Goal: Information Seeking & Learning: Learn about a topic

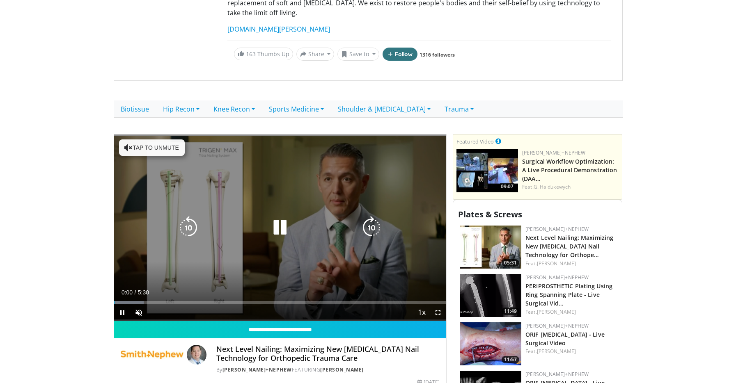
scroll to position [133, 0]
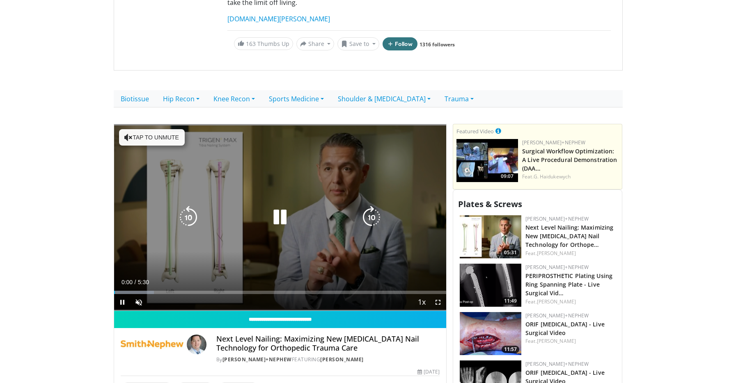
click at [281, 208] on icon "Video Player" at bounding box center [279, 217] width 23 height 23
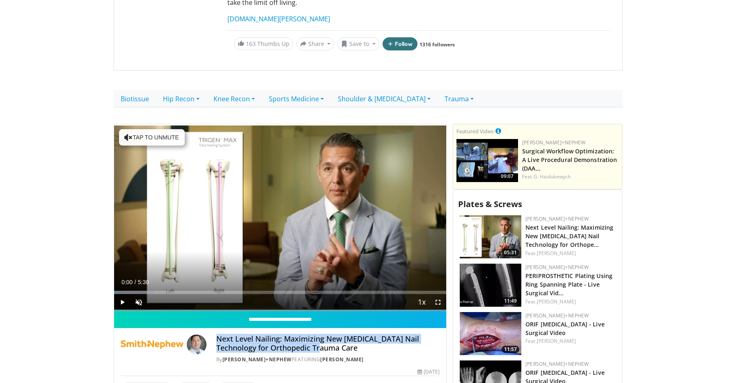
drag, startPoint x: 306, startPoint y: 339, endPoint x: 217, endPoint y: 331, distance: 89.0
click at [217, 335] on h4 "Next Level Nailing: Maximizing New [MEDICAL_DATA] Nail Technology for Orthopedi…" at bounding box center [327, 344] width 223 height 18
copy h4 "Next Level Nailing: Maximizing New [MEDICAL_DATA] Nail Technology for Orthopedi…"
click at [463, 90] on link "Trauma" at bounding box center [458, 98] width 43 height 17
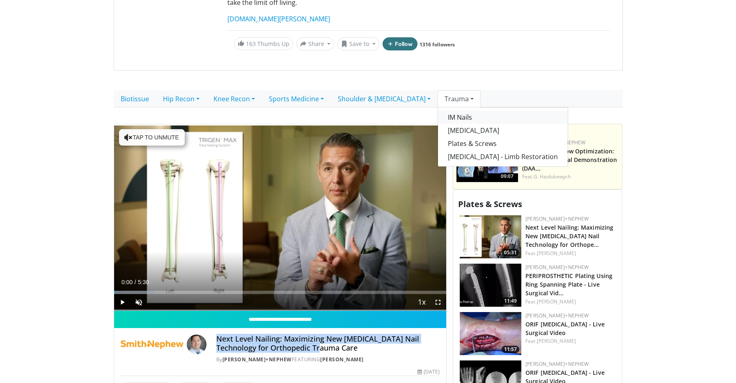
click at [472, 111] on link "IM Nails" at bounding box center [503, 117] width 130 height 13
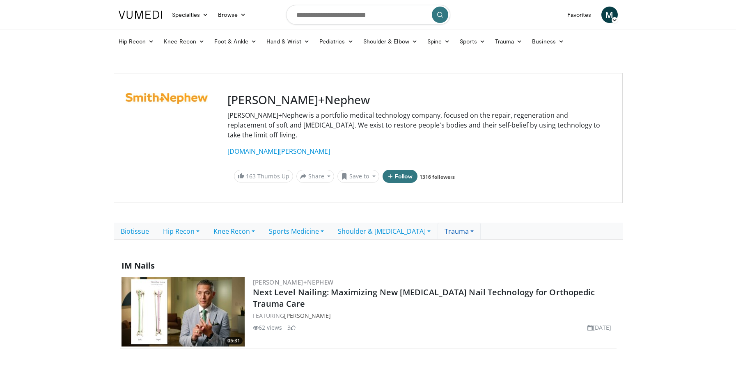
click at [463, 223] on link "Trauma" at bounding box center [458, 231] width 43 height 17
click at [463, 243] on link "IM Nails" at bounding box center [503, 249] width 130 height 13
click at [465, 223] on link "Trauma" at bounding box center [458, 231] width 43 height 17
click at [600, 256] on div "IM Nails" at bounding box center [368, 265] width 497 height 19
click at [476, 223] on link "Trauma" at bounding box center [458, 231] width 43 height 17
